Goal: Information Seeking & Learning: Find specific fact

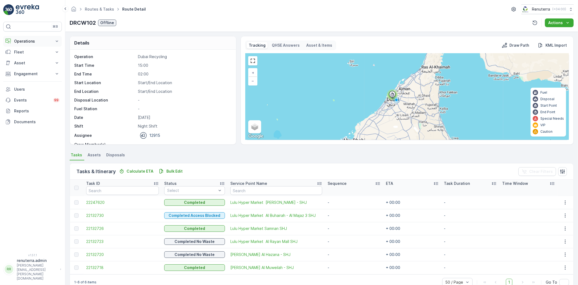
click at [26, 42] on p "Operations" at bounding box center [32, 40] width 37 height 5
click at [32, 57] on link "Planning" at bounding box center [37, 58] width 50 height 8
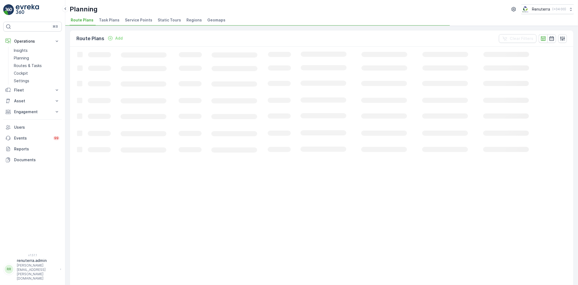
drag, startPoint x: 144, startPoint y: 20, endPoint x: 143, endPoint y: 24, distance: 4.5
click at [144, 20] on span "Service Points" at bounding box center [138, 19] width 27 height 5
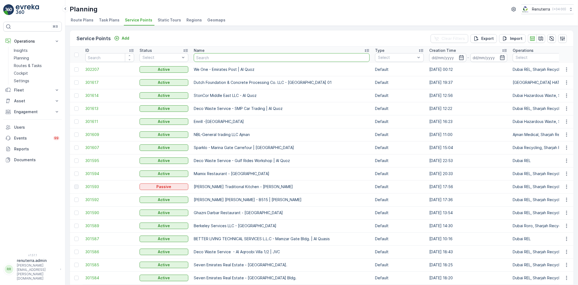
click at [217, 56] on input "text" at bounding box center [282, 57] width 176 height 9
type input "Al tayter"
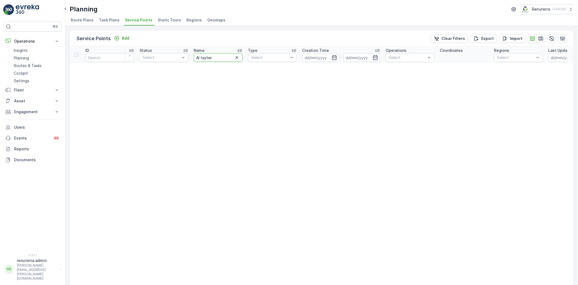
click at [217, 60] on input "Al tayter" at bounding box center [218, 57] width 49 height 9
type input "Al t"
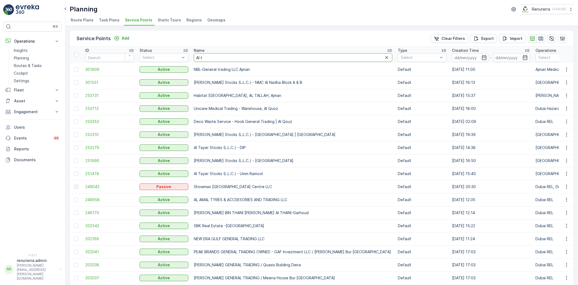
click at [221, 60] on input "Al t" at bounding box center [293, 57] width 199 height 9
type input "[PERSON_NAME]"
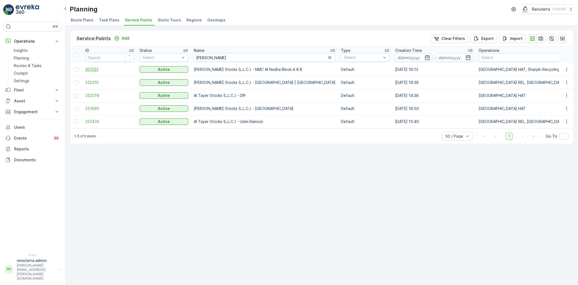
click at [90, 70] on span "301531" at bounding box center [109, 69] width 49 height 5
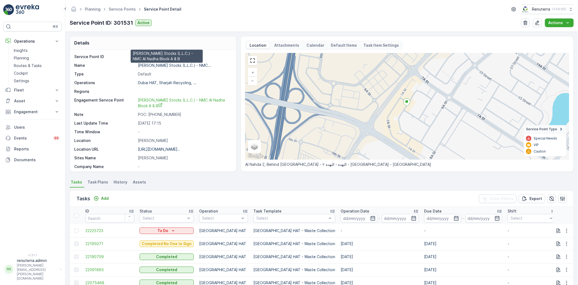
click at [158, 64] on p "[PERSON_NAME] Stocks (L.L.C.) - NMC..." at bounding box center [174, 65] width 73 height 5
click at [94, 258] on span "22190709" at bounding box center [109, 256] width 49 height 5
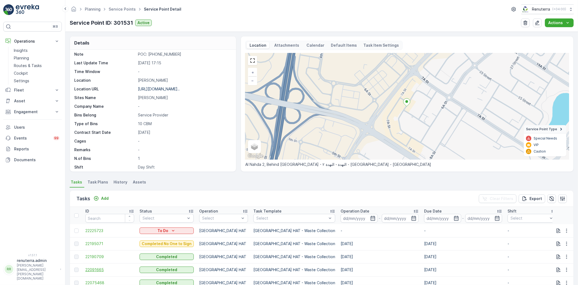
click at [93, 266] on td "22091665" at bounding box center [110, 269] width 54 height 13
click at [93, 269] on span "22091665" at bounding box center [109, 269] width 49 height 5
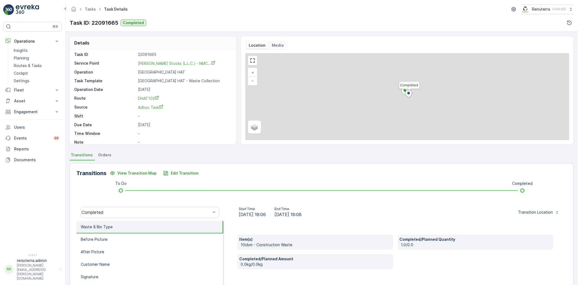
scroll to position [7, 0]
